Goal: Information Seeking & Learning: Learn about a topic

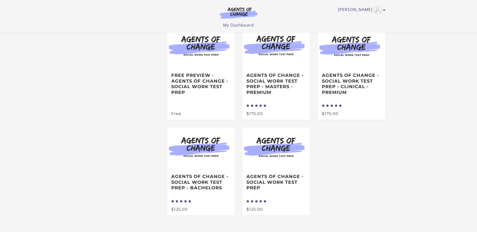
scroll to position [50, 0]
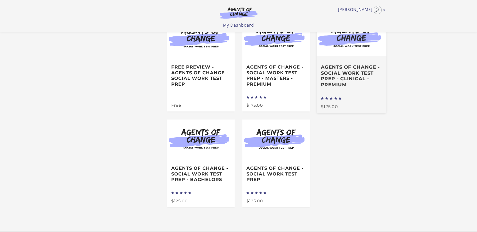
click at [340, 77] on h3 "Agents of Change - Social Work Test Prep - CLINICAL - PREMIUM" at bounding box center [351, 75] width 61 height 23
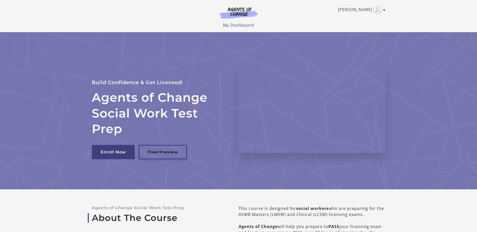
click at [161, 152] on link "Free Preview" at bounding box center [163, 152] width 48 height 14
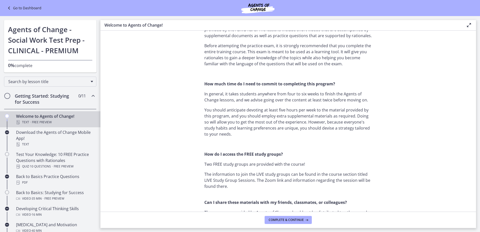
scroll to position [251, 0]
